Goal: Task Accomplishment & Management: Manage account settings

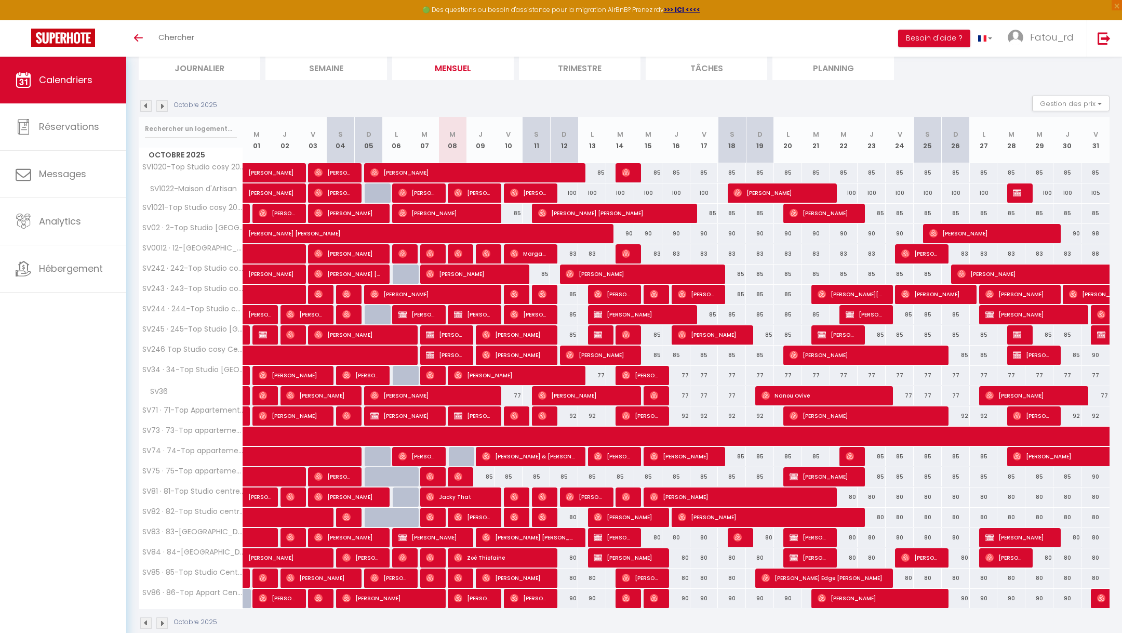
scroll to position [74, 0]
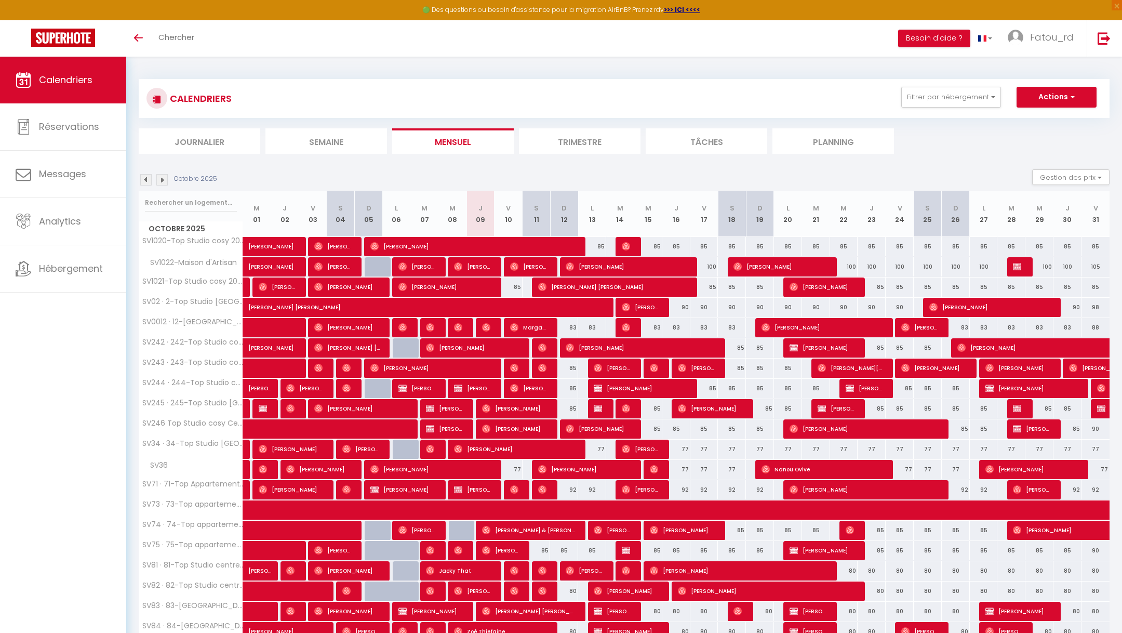
scroll to position [74, 0]
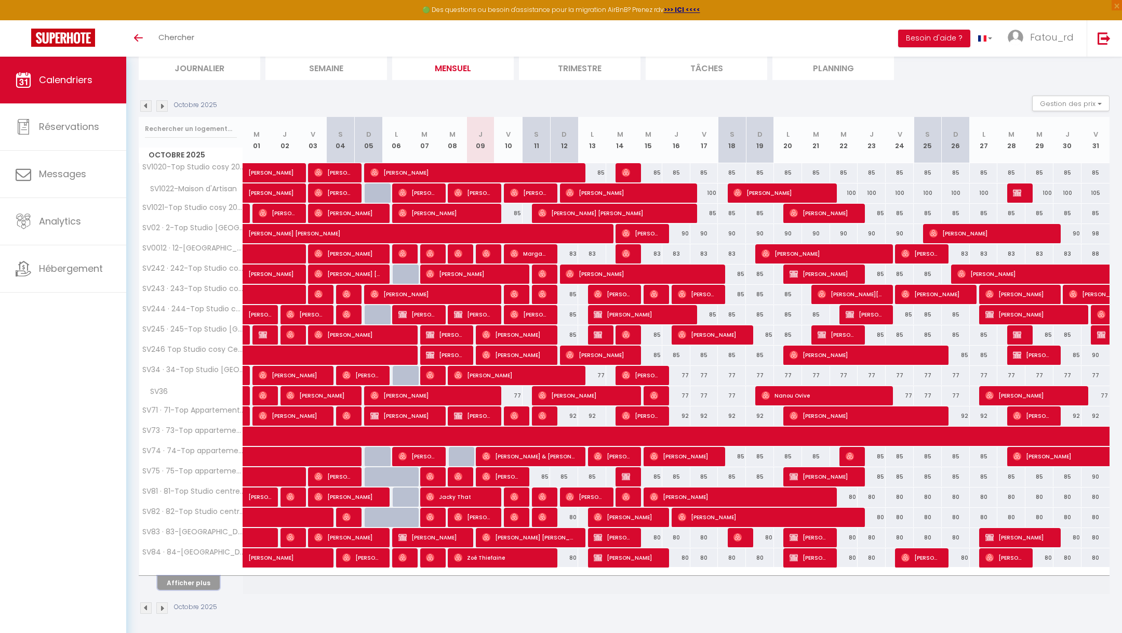
click at [192, 584] on button "Afficher plus" at bounding box center [188, 583] width 62 height 14
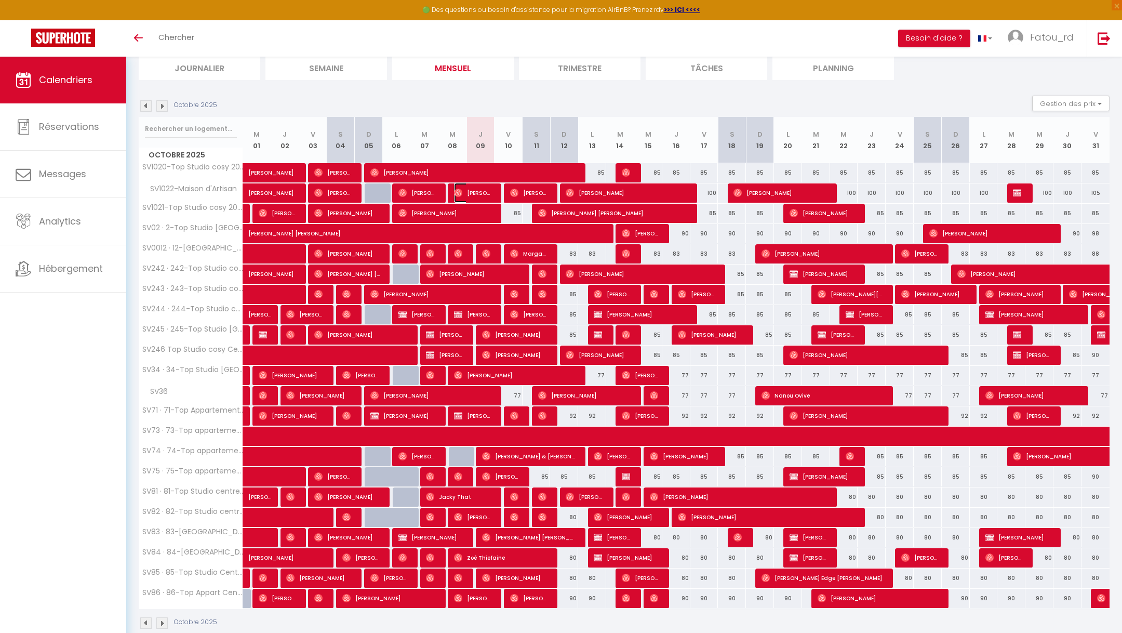
click at [488, 190] on span "[PERSON_NAME]" at bounding box center [472, 193] width 37 height 20
select select "OK"
select select "0"
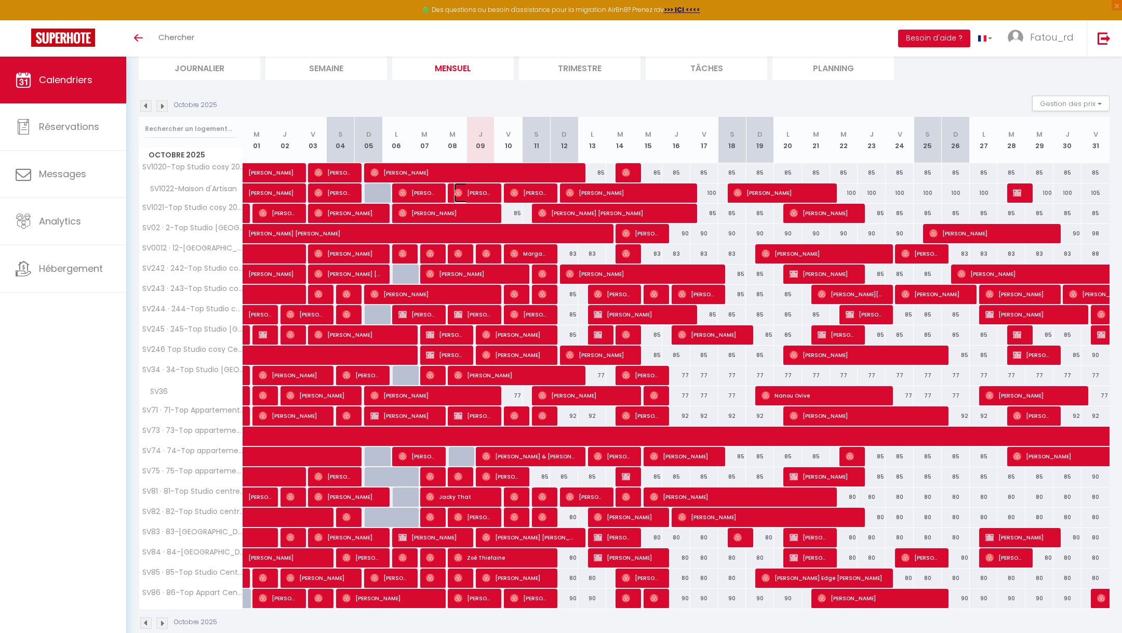
select select "1"
select select
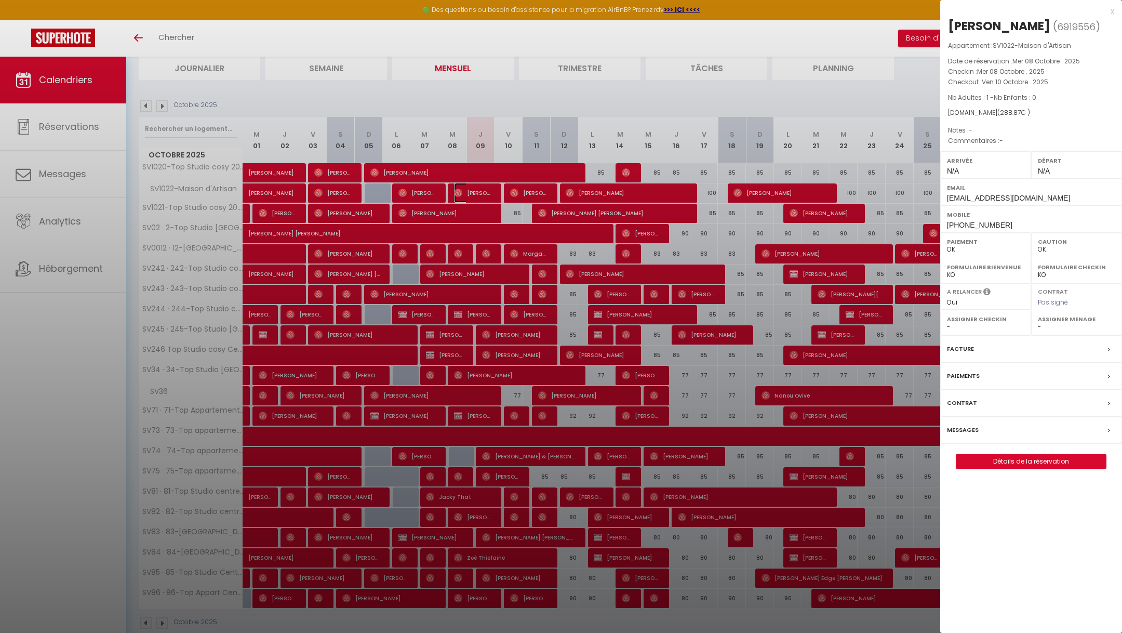
select select "51833"
click at [616, 83] on div at bounding box center [561, 316] width 1122 height 633
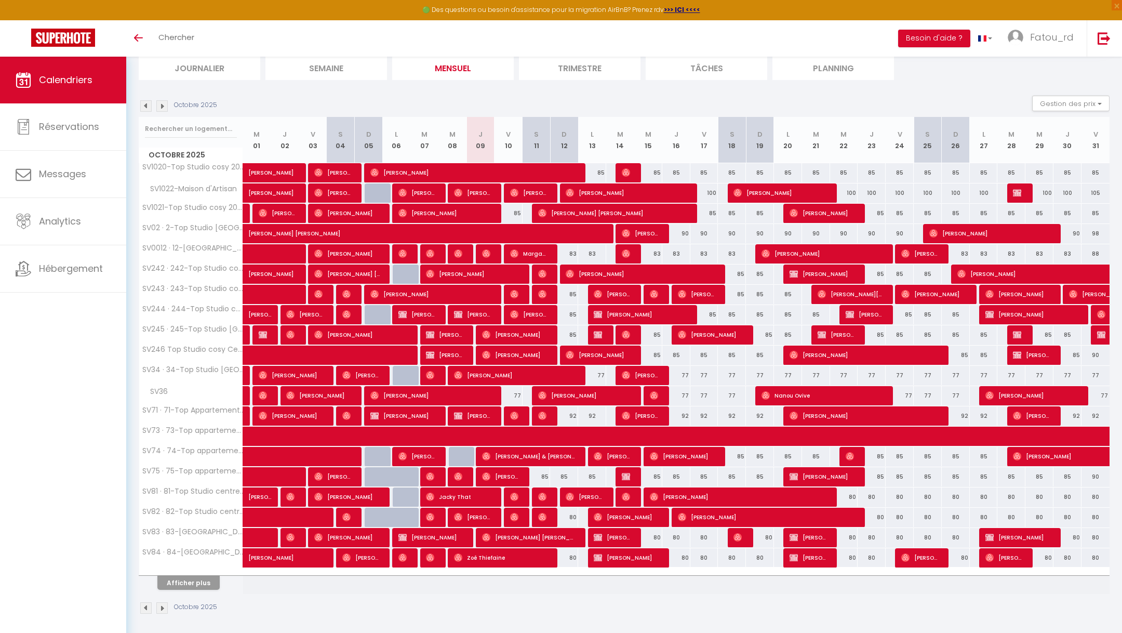
scroll to position [74, 0]
click at [208, 577] on button "Afficher plus" at bounding box center [188, 583] width 62 height 14
